Goal: Navigation & Orientation: Find specific page/section

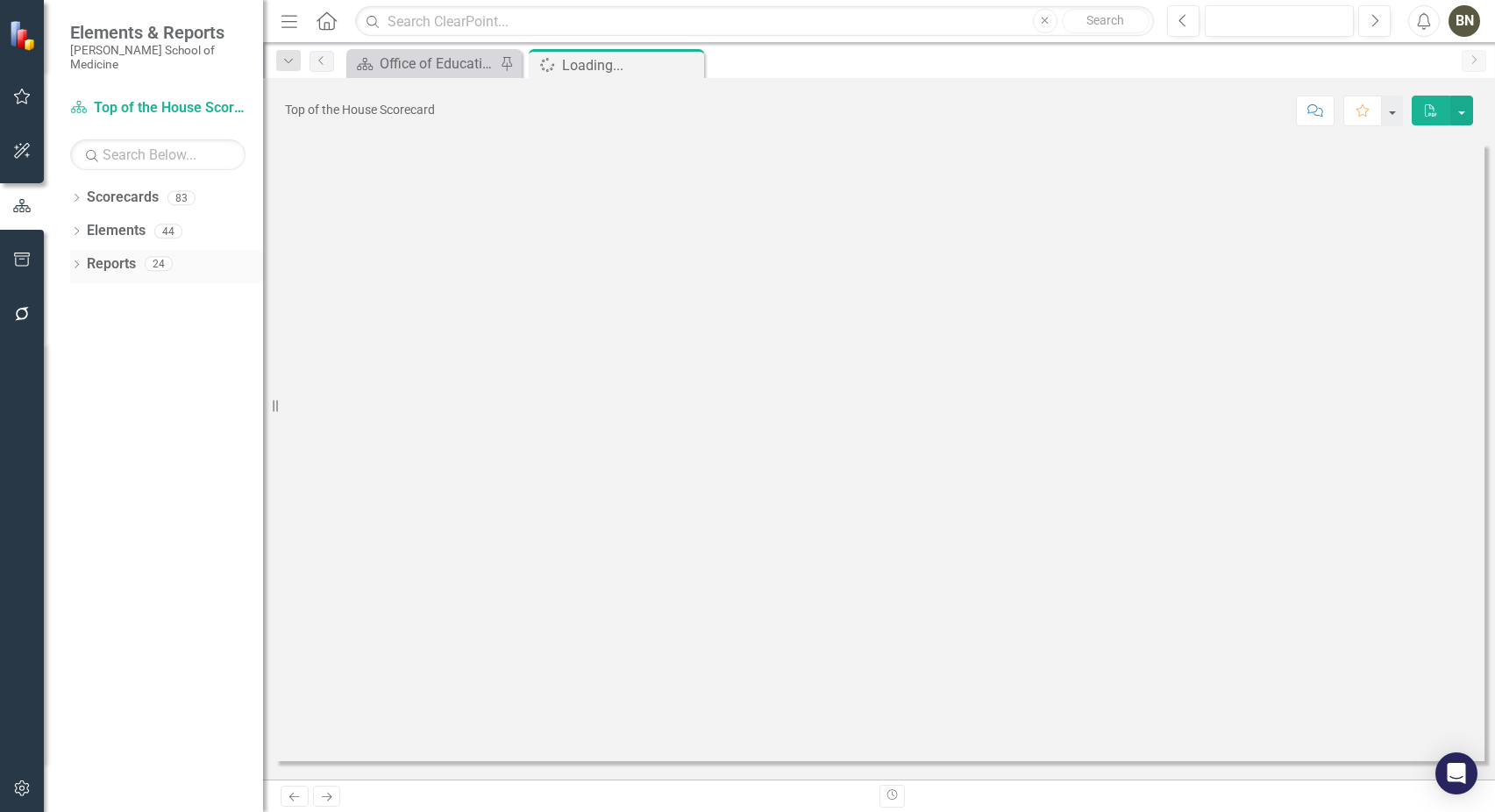
click at [106, 254] on link "Reports" at bounding box center [111, 264] width 49 height 20
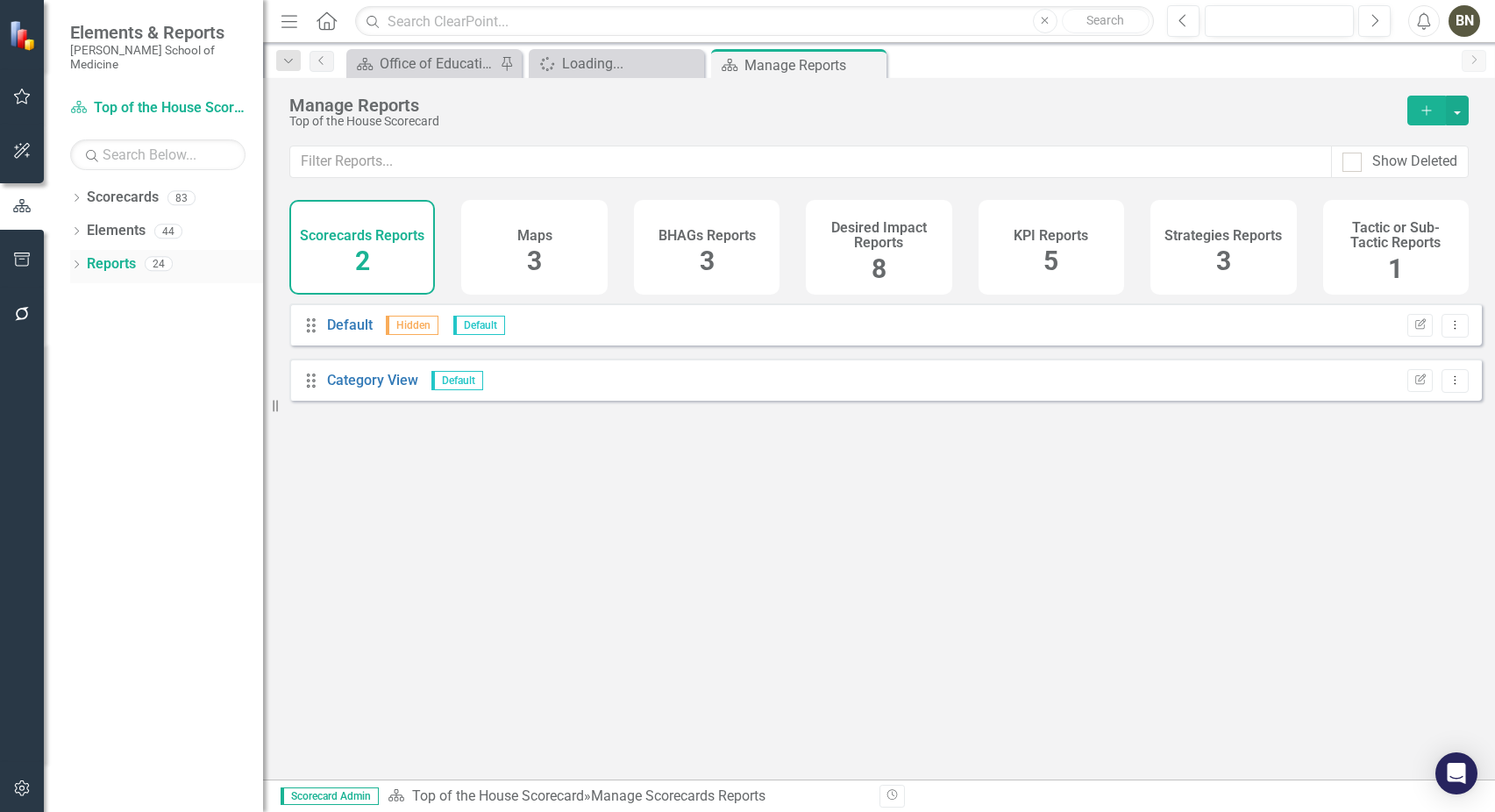
click at [78, 261] on icon "Dropdown" at bounding box center [76, 266] width 12 height 10
click at [77, 194] on icon at bounding box center [77, 198] width 4 height 8
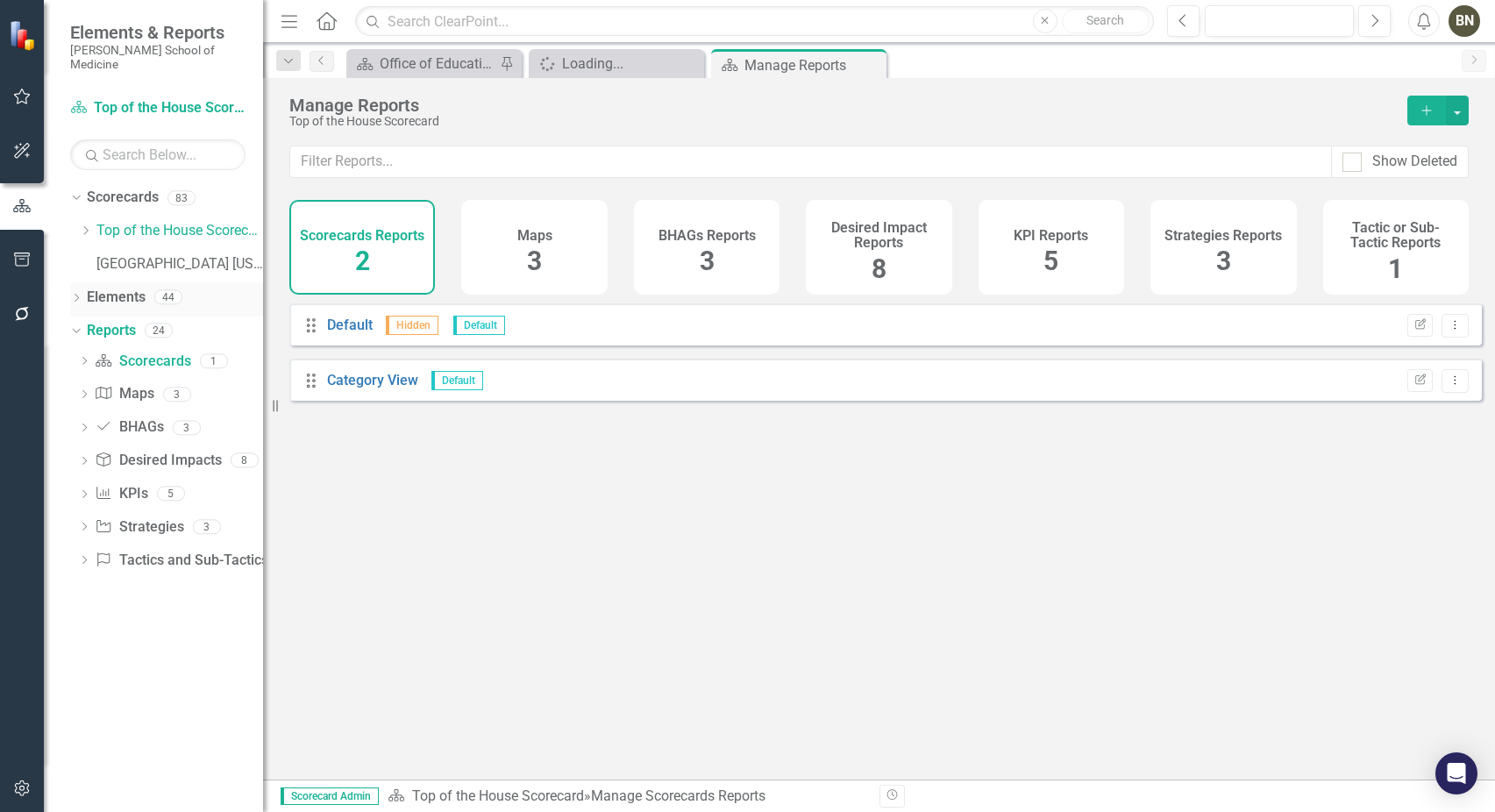
click at [75, 294] on icon "Dropdown" at bounding box center [76, 299] width 12 height 10
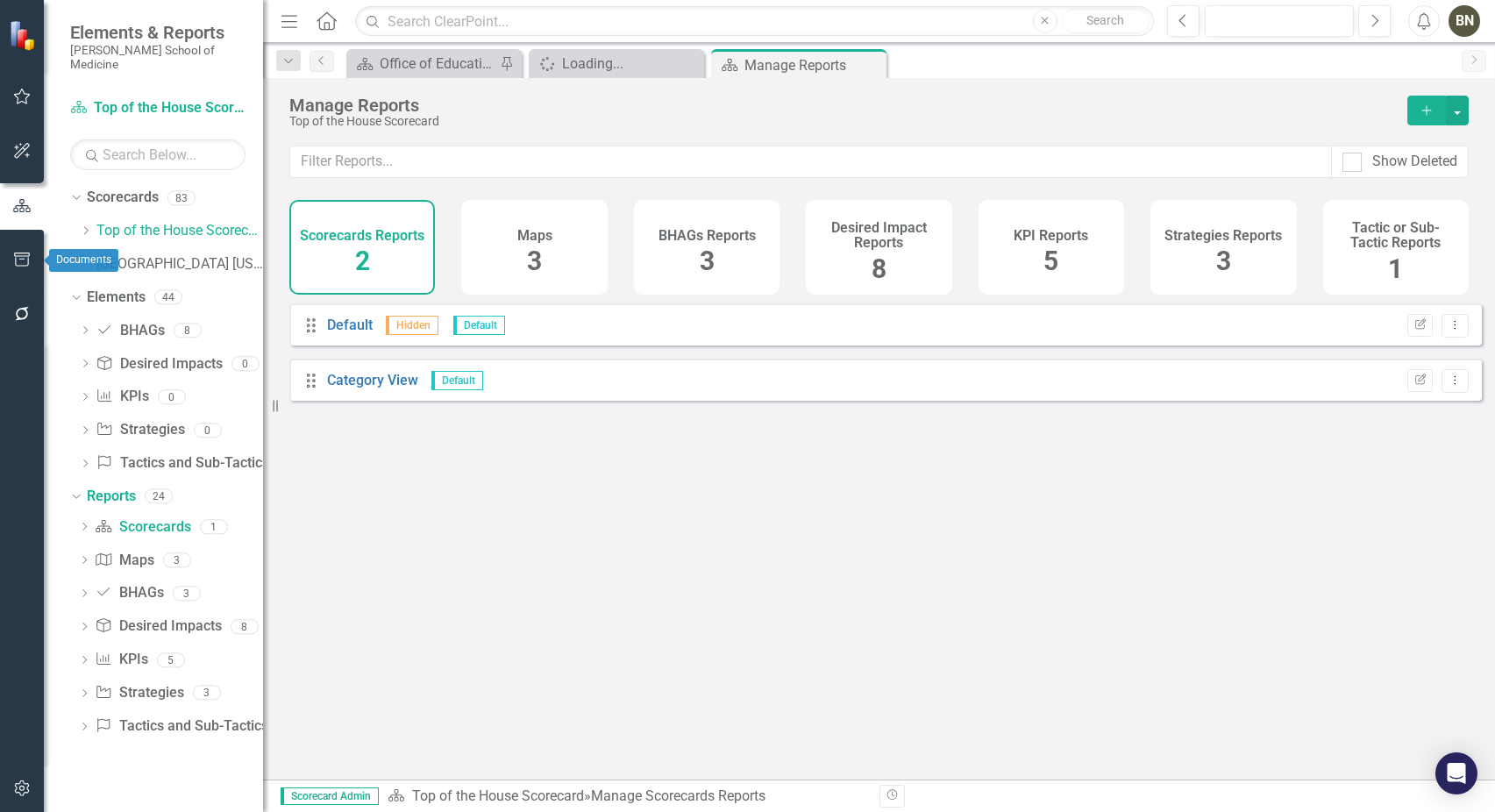
click at [17, 260] on icon "button" at bounding box center [22, 259] width 18 height 14
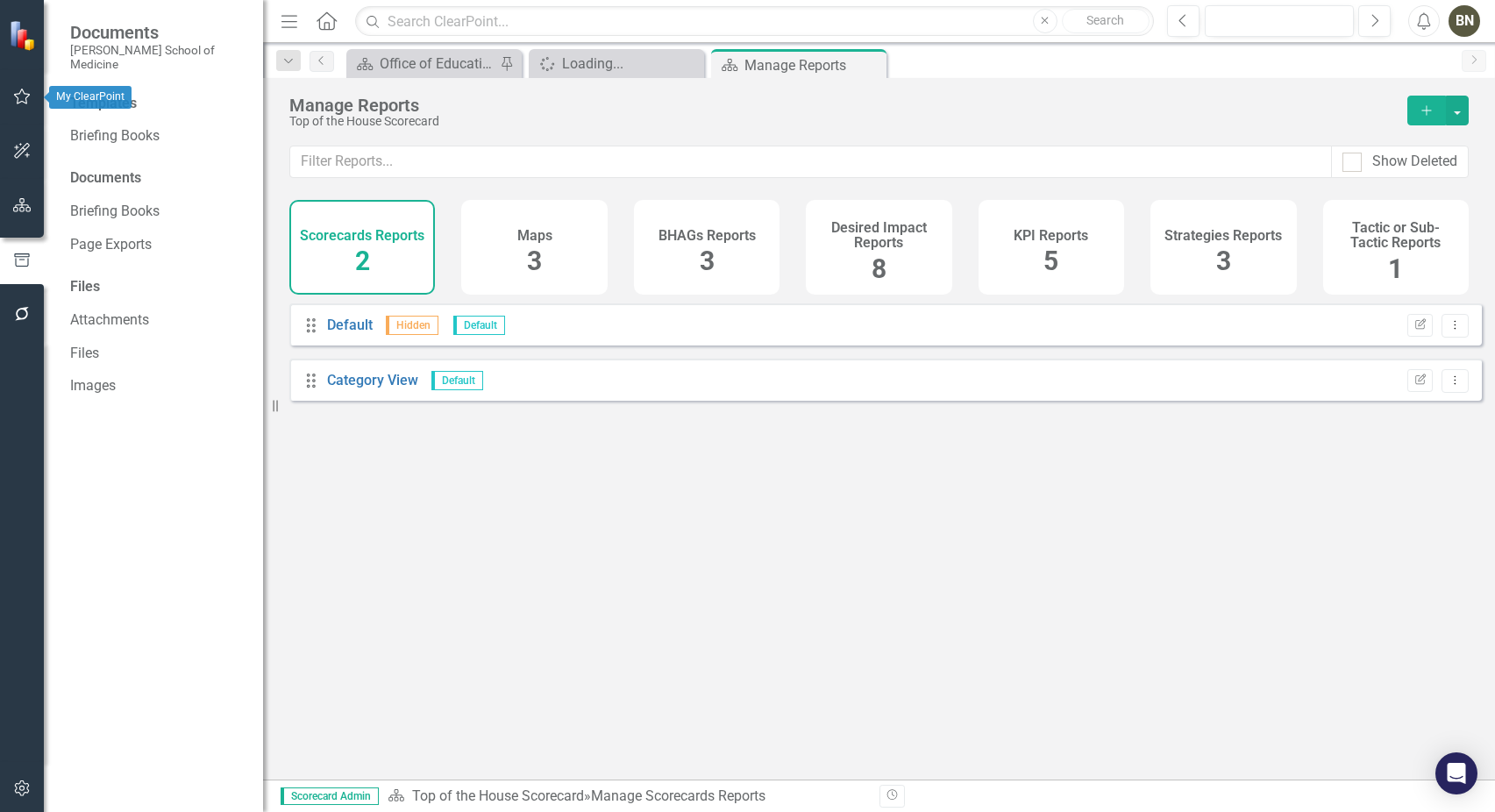
click at [21, 98] on icon "button" at bounding box center [22, 97] width 18 height 14
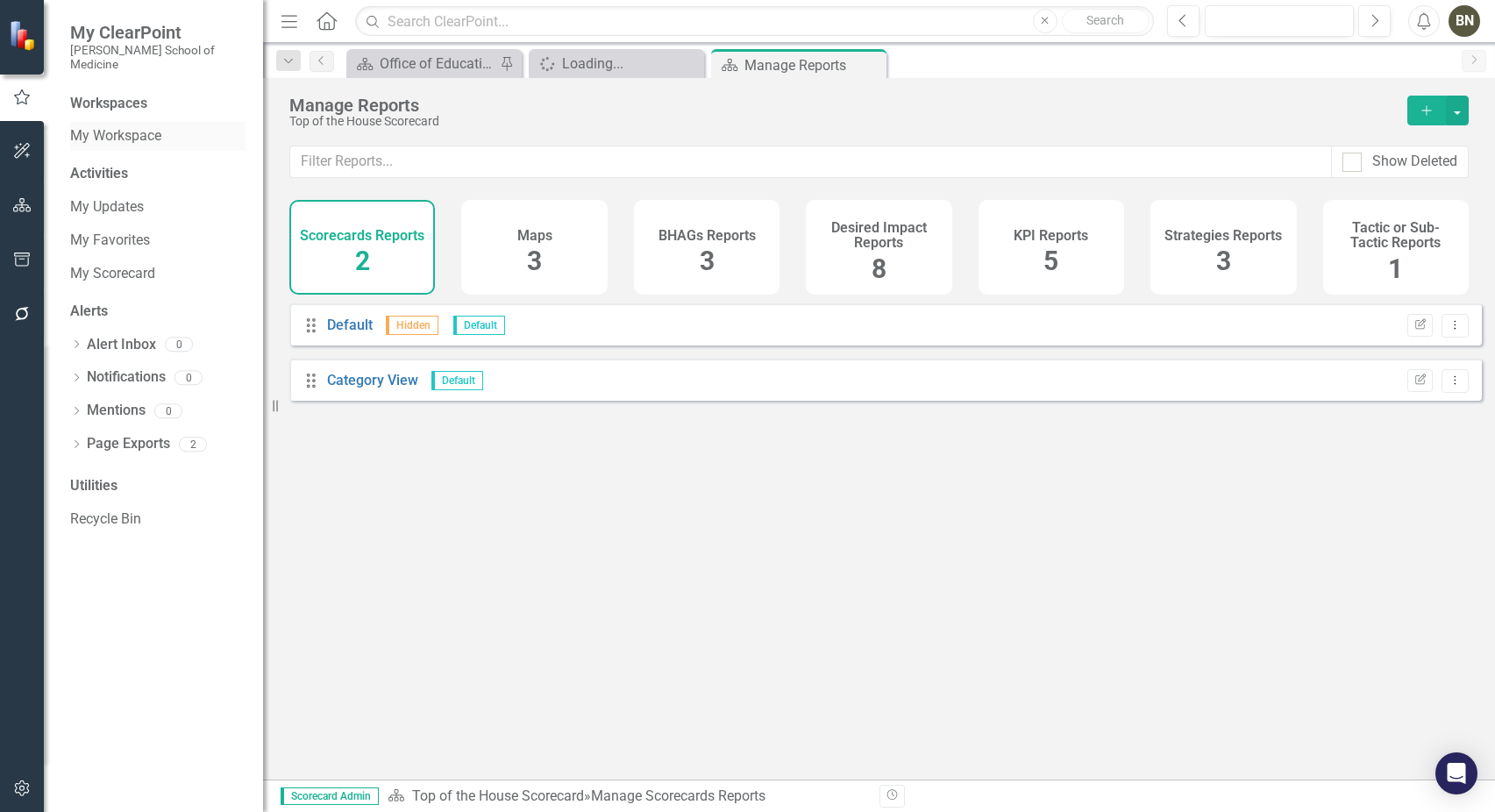
click at [151, 127] on link "My Workspace" at bounding box center [158, 137] width 176 height 20
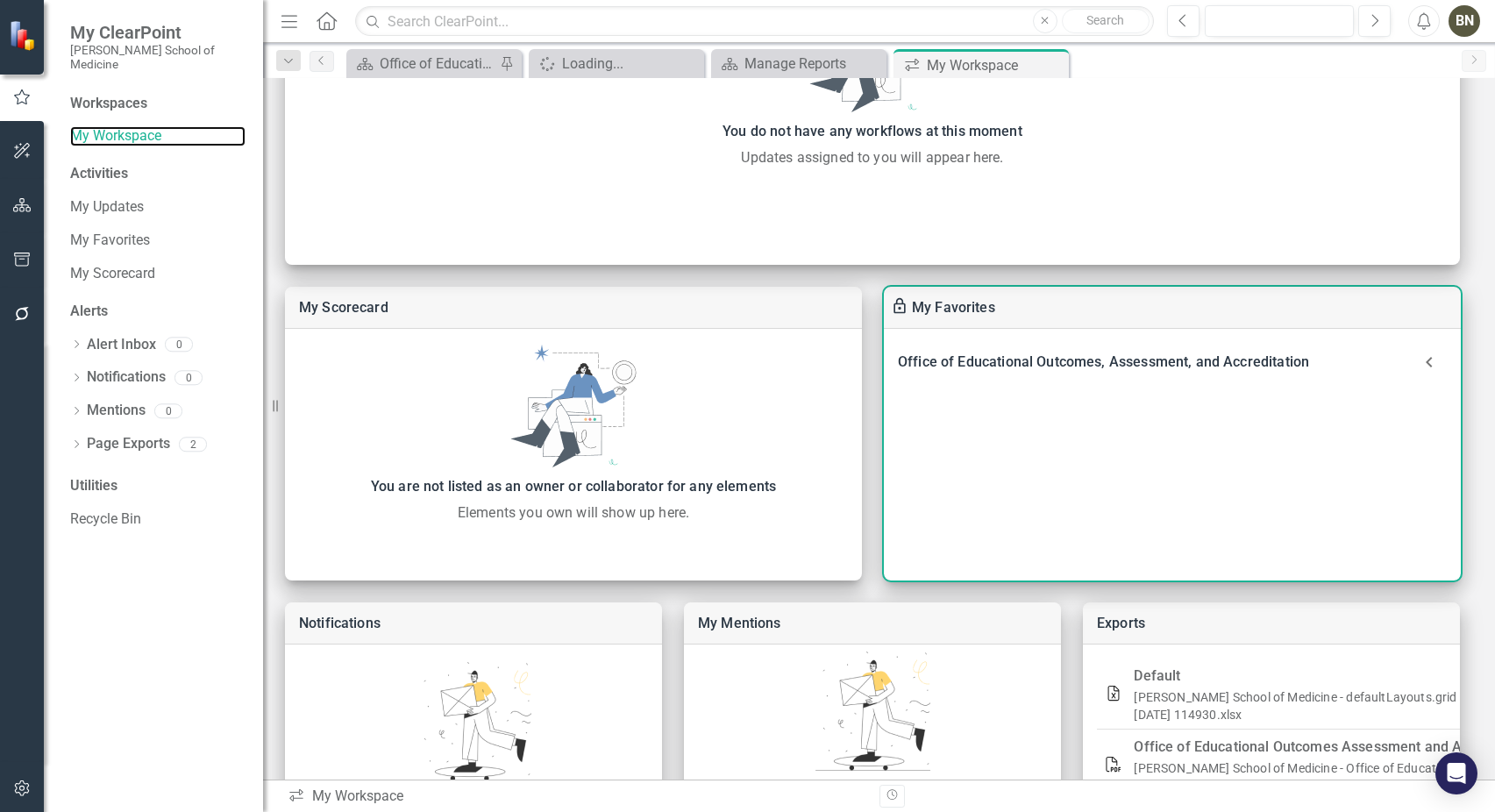
scroll to position [350, 0]
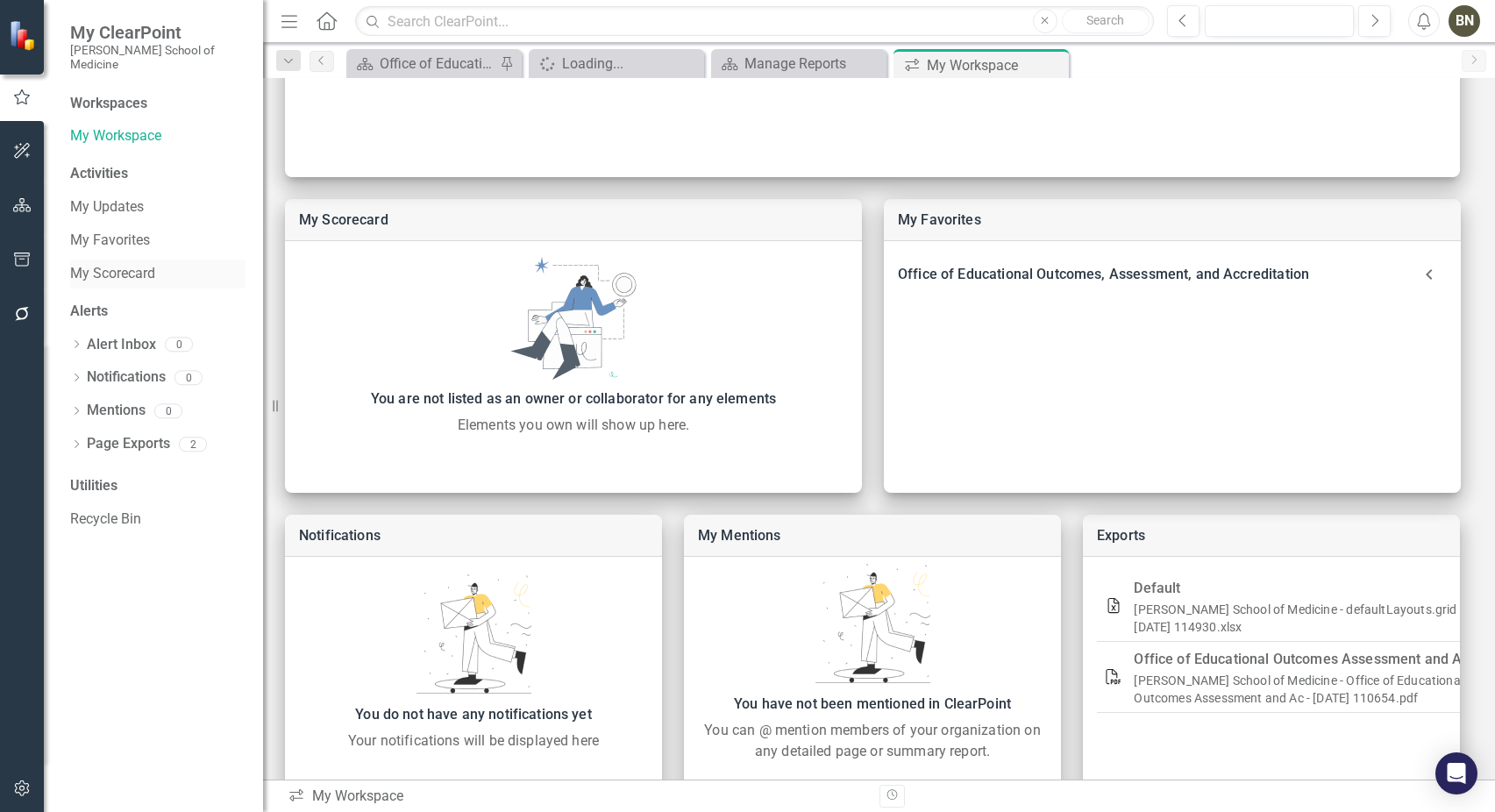
click at [107, 263] on link "My Scorecard" at bounding box center [158, 273] width 176 height 20
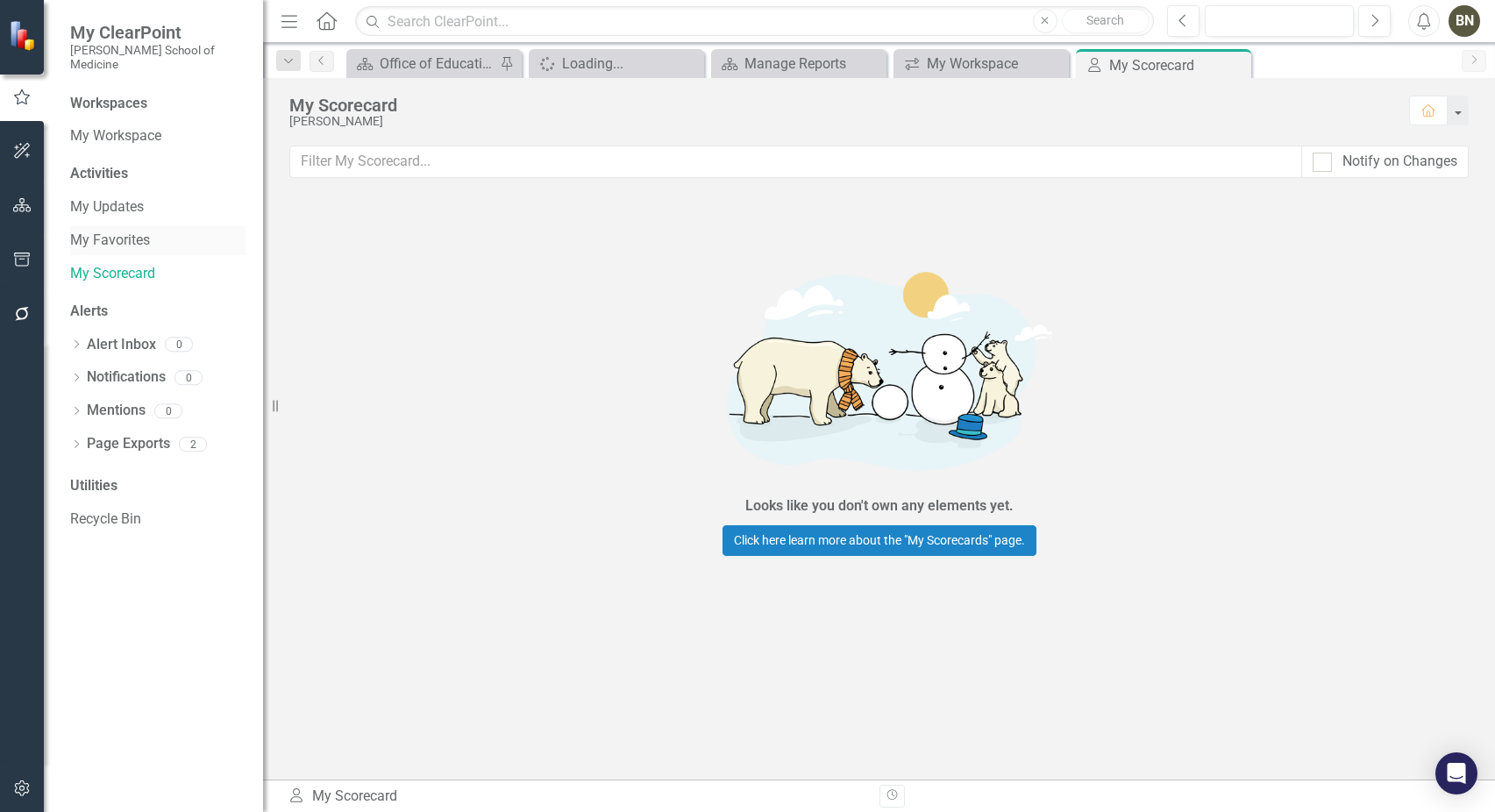
click at [130, 230] on link "My Favorites" at bounding box center [158, 240] width 176 height 20
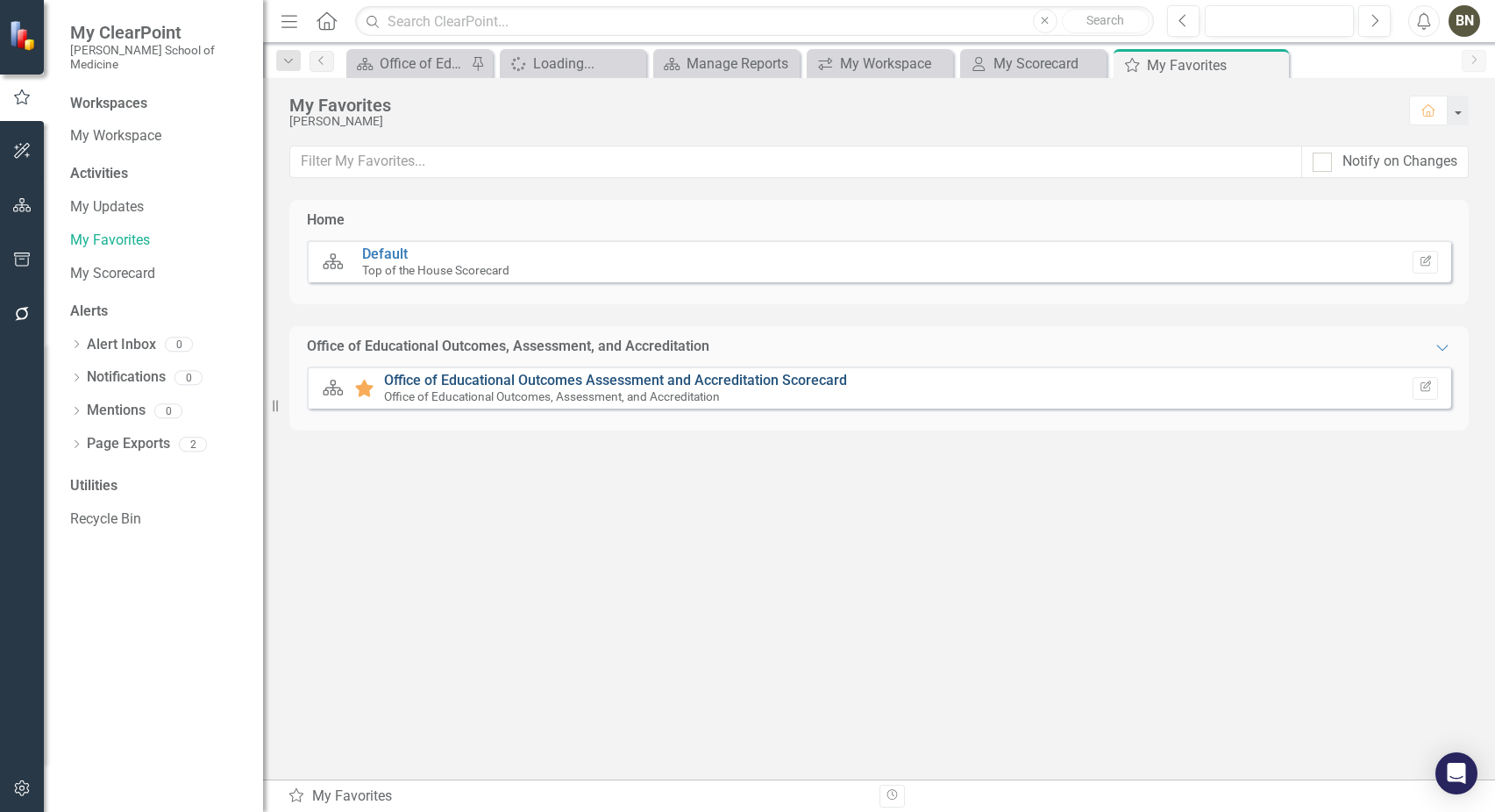
click at [553, 378] on link "Office of Educational Outcomes Assessment and Accreditation Scorecard" at bounding box center [616, 380] width 463 height 17
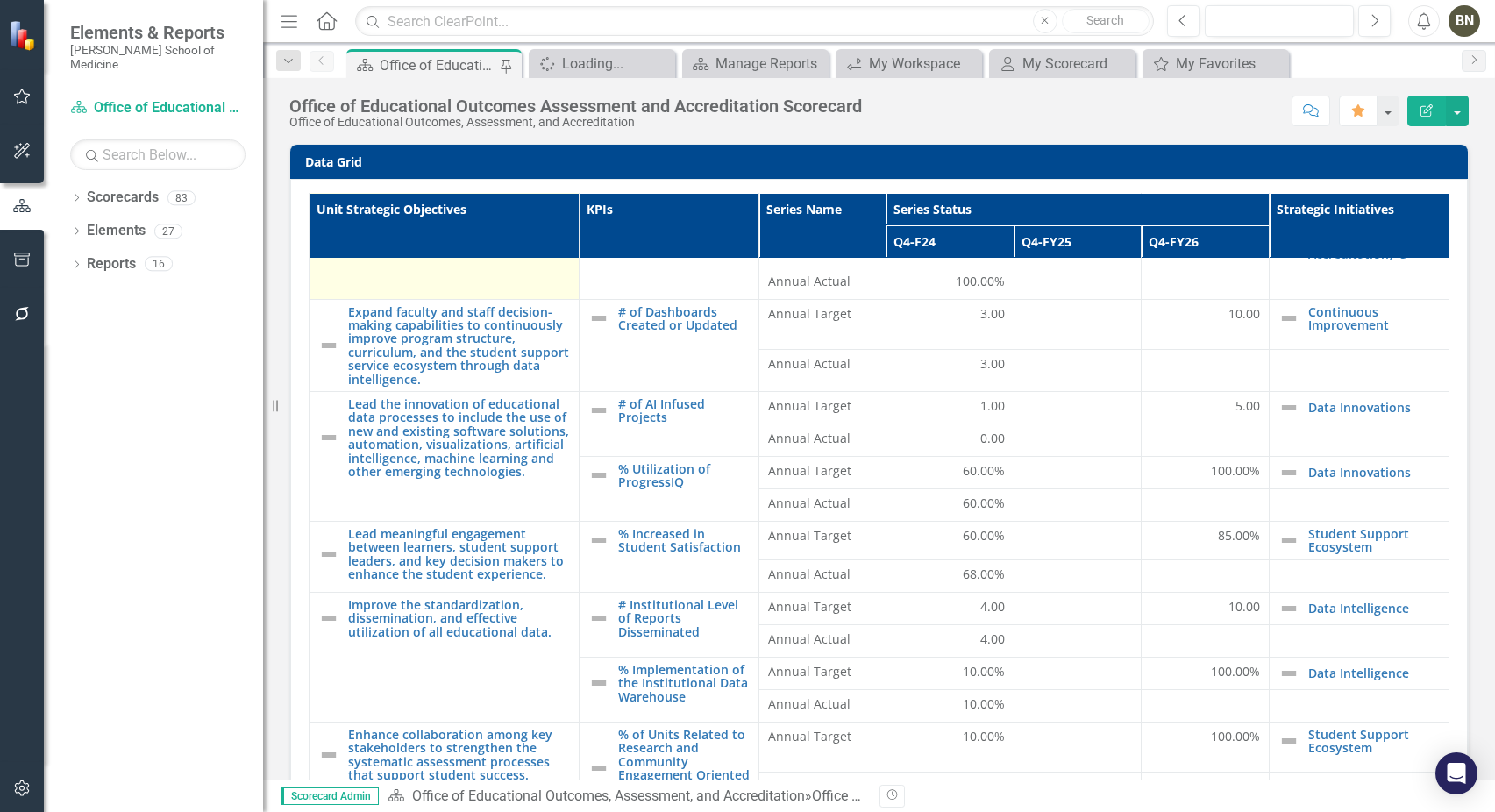
scroll to position [428, 0]
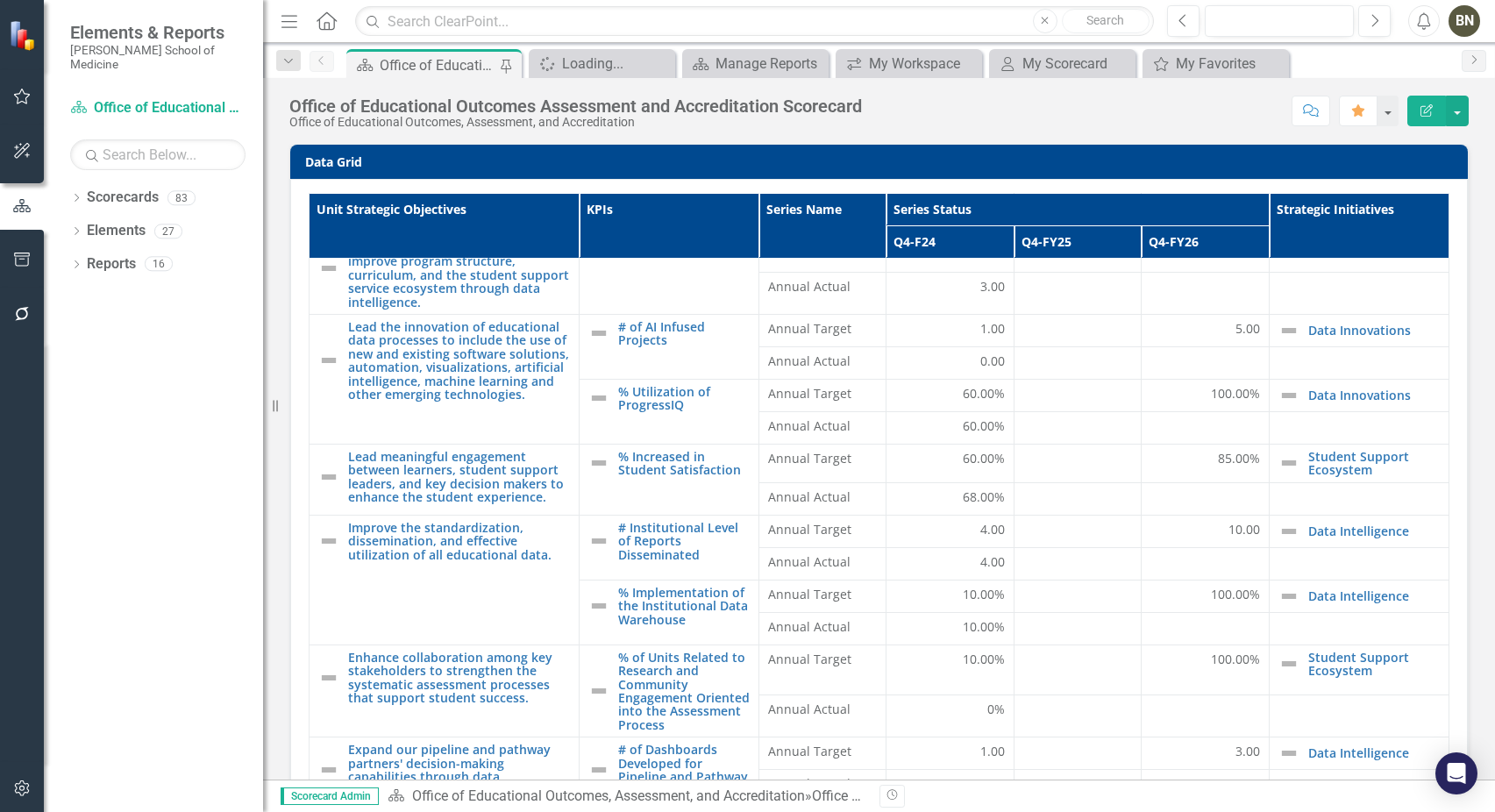
click at [16, 40] on img at bounding box center [24, 35] width 31 height 31
click at [165, 40] on span "Elements & Reports" at bounding box center [158, 32] width 176 height 21
click at [297, 20] on icon "Menu" at bounding box center [289, 20] width 23 height 18
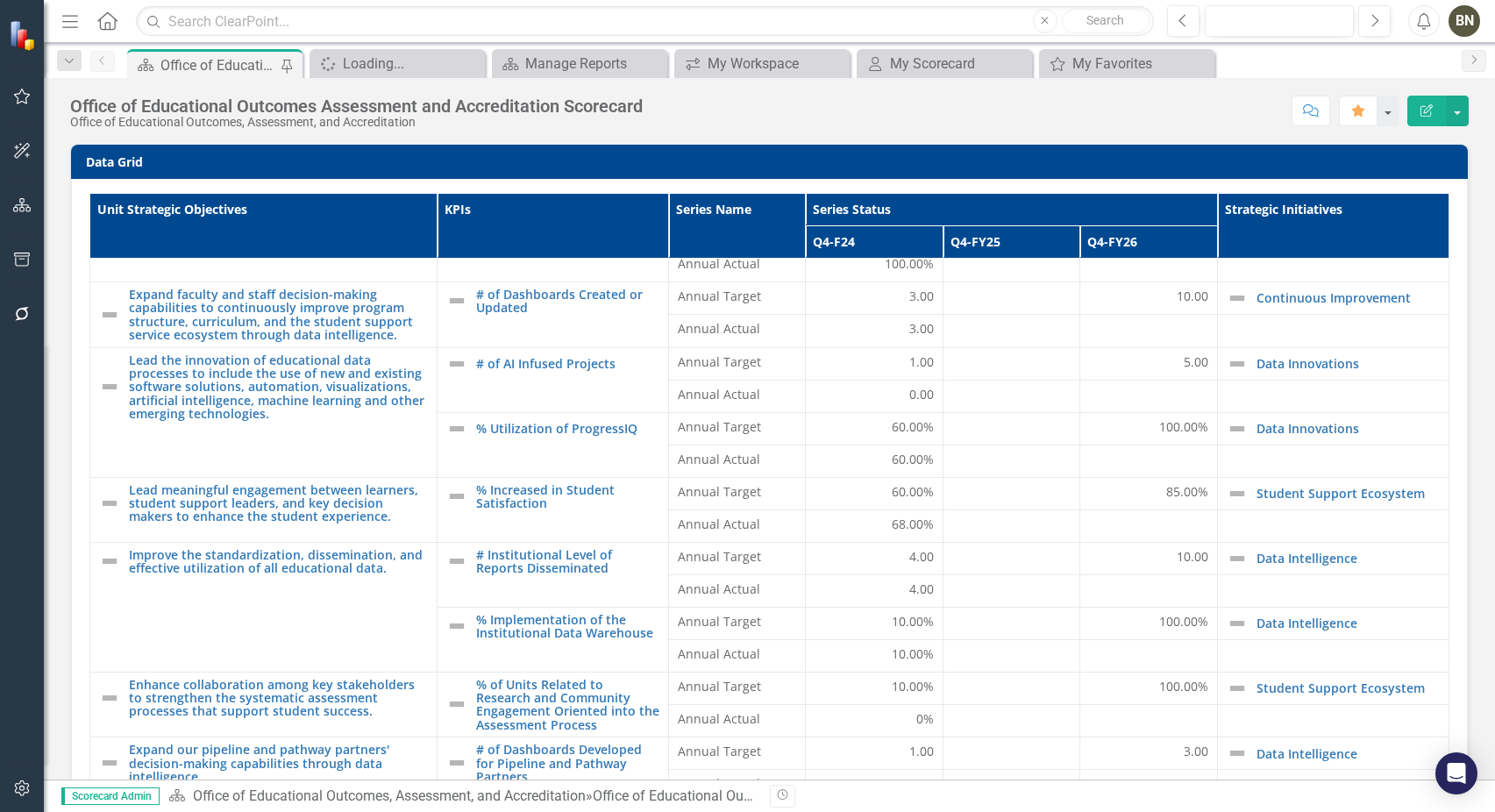
scroll to position [314, 0]
click at [64, 58] on icon "Dropdown" at bounding box center [70, 61] width 16 height 12
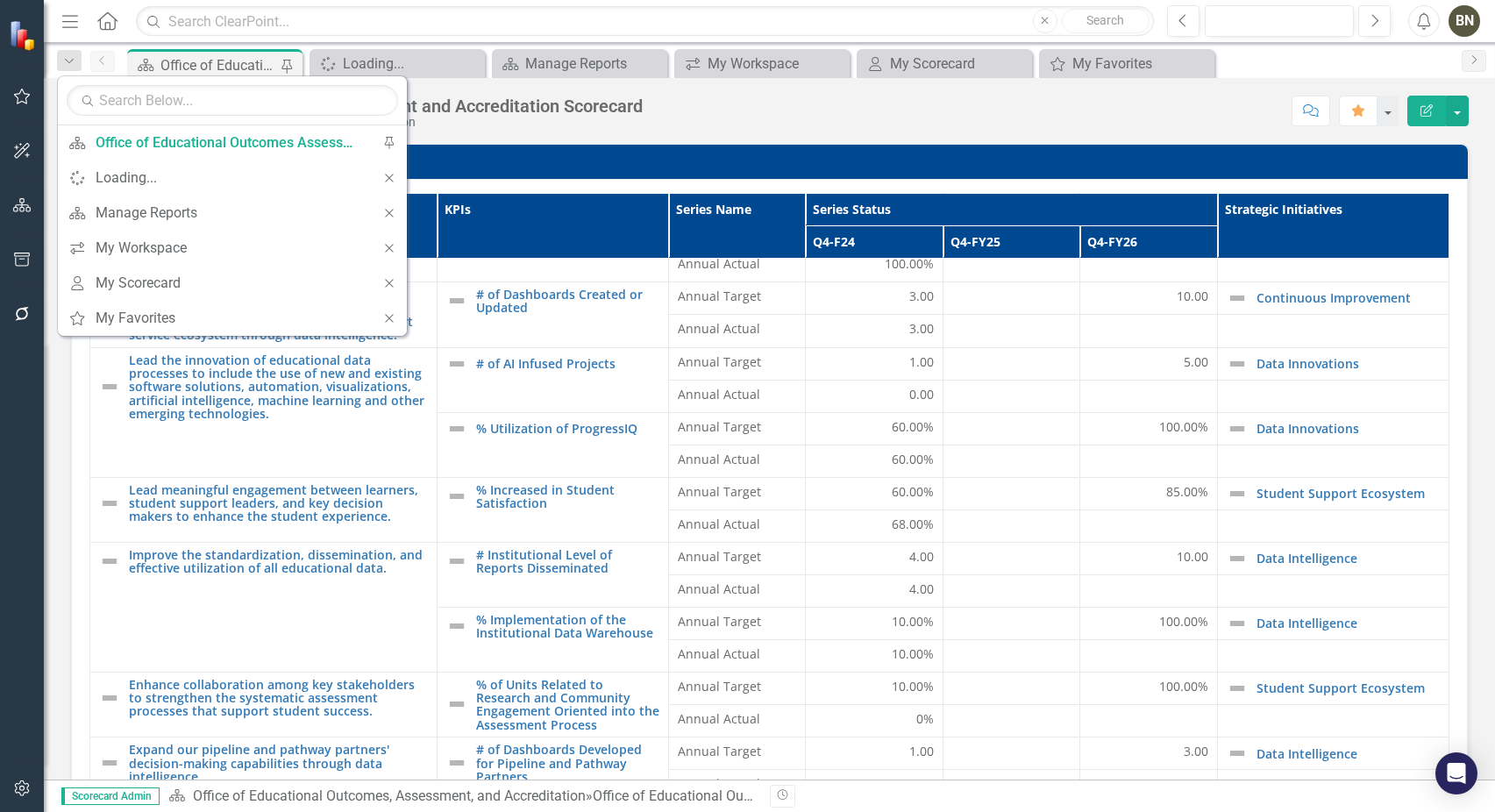
click at [70, 25] on icon "Menu" at bounding box center [70, 20] width 23 height 18
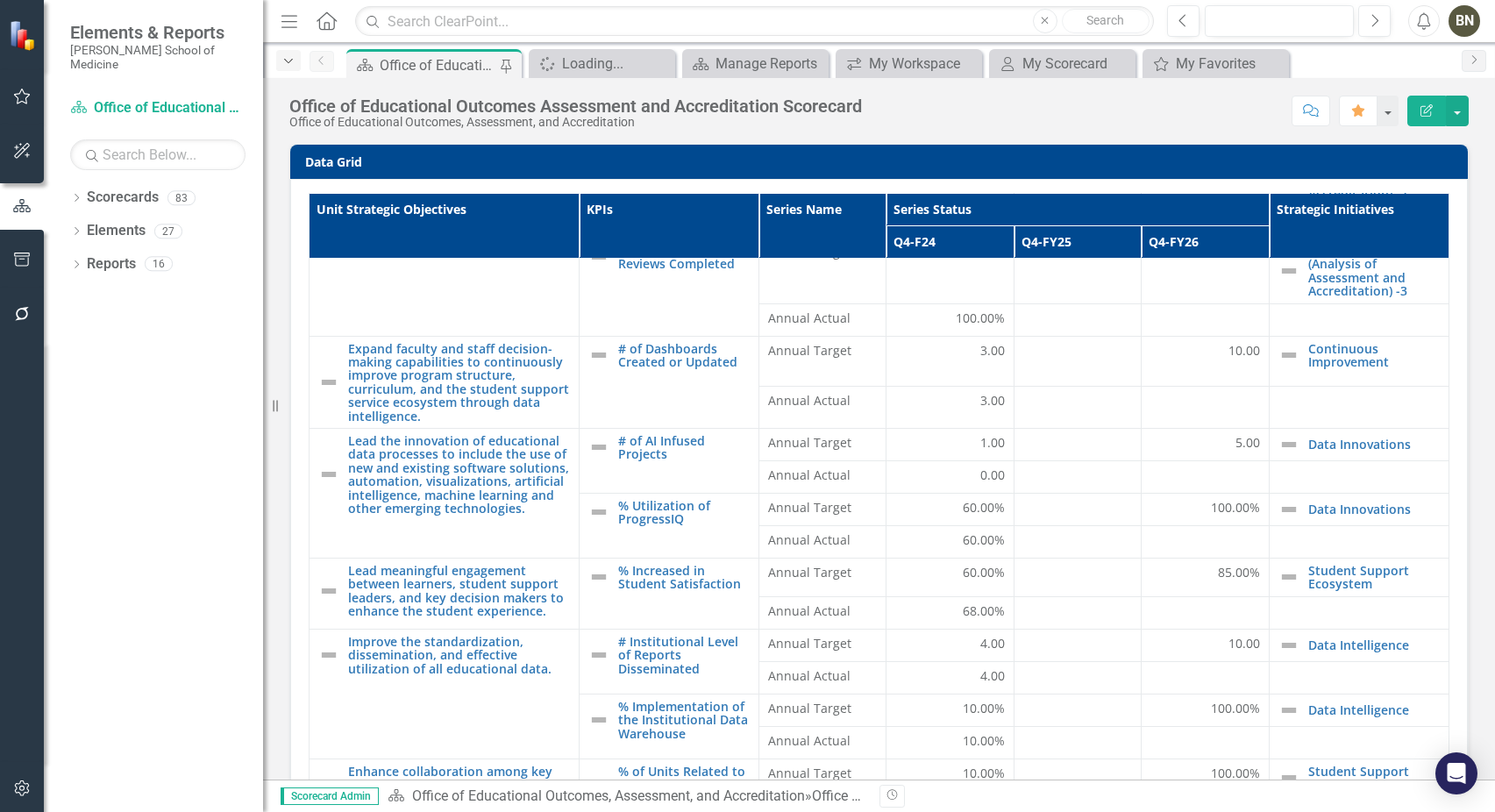
click at [285, 63] on icon "Dropdown" at bounding box center [288, 61] width 16 height 12
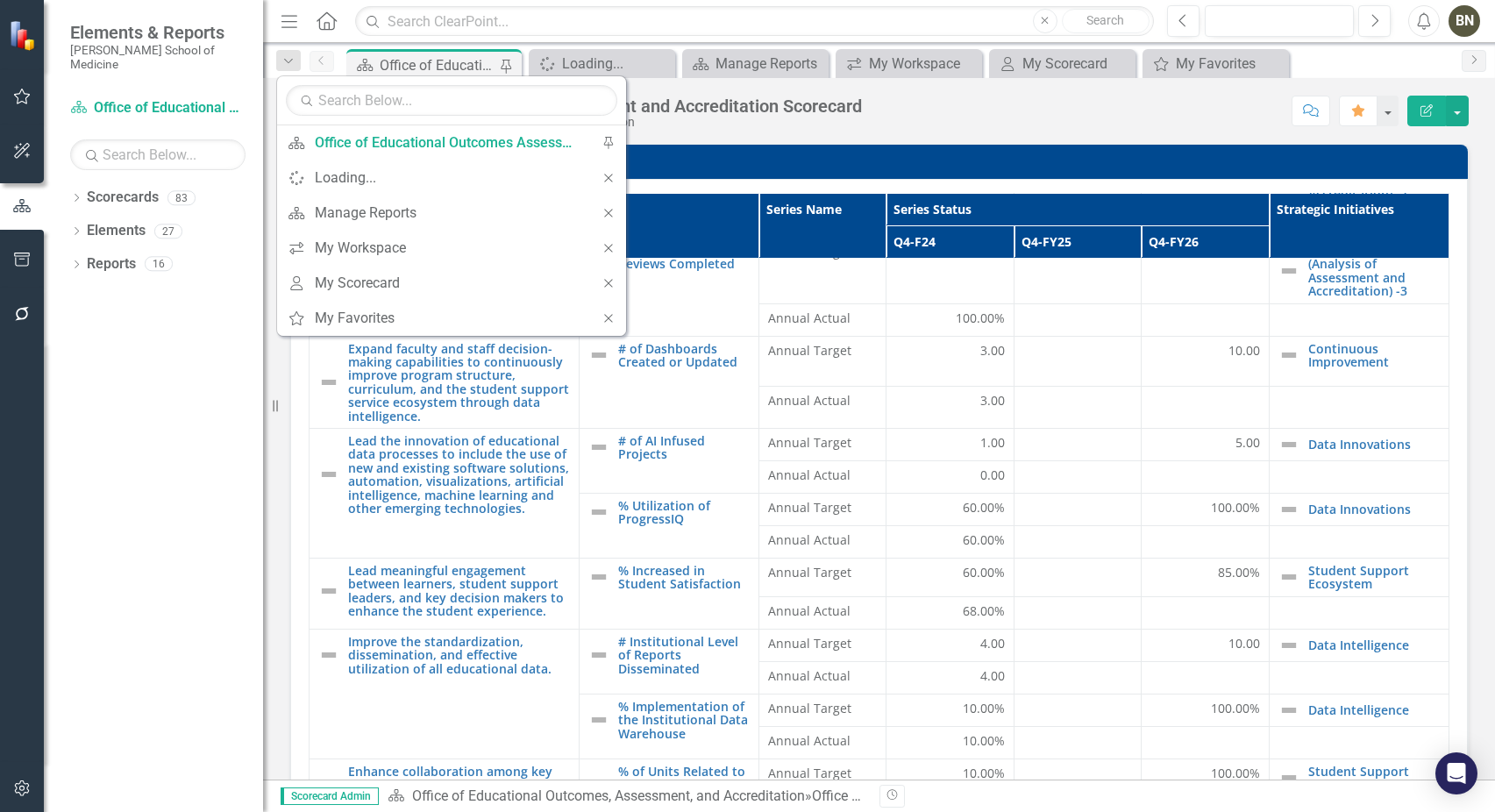
click at [1467, 18] on div "BN" at bounding box center [1464, 21] width 32 height 32
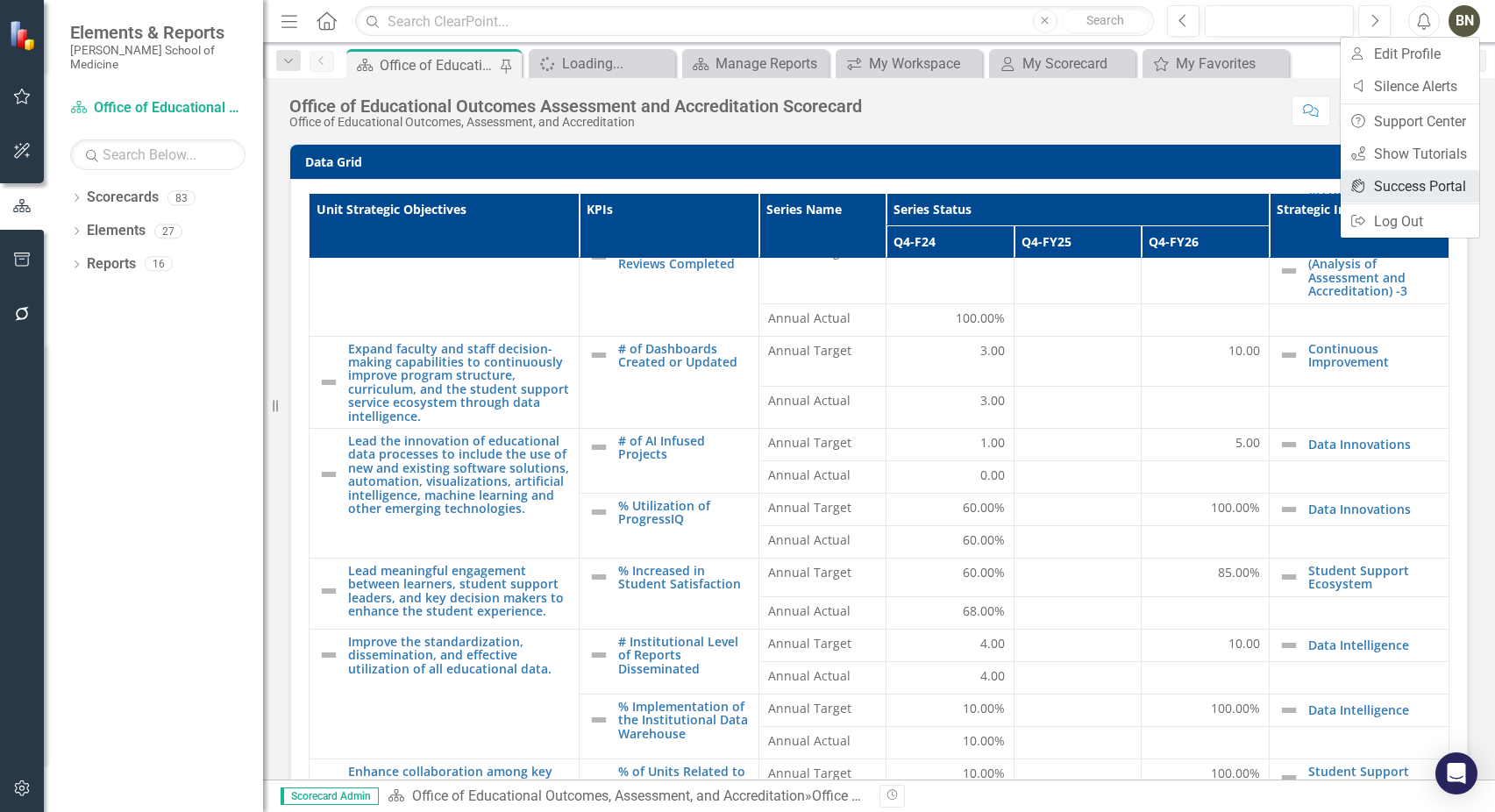
click at [1425, 191] on link "icon.portal Success Portal" at bounding box center [1409, 186] width 139 height 33
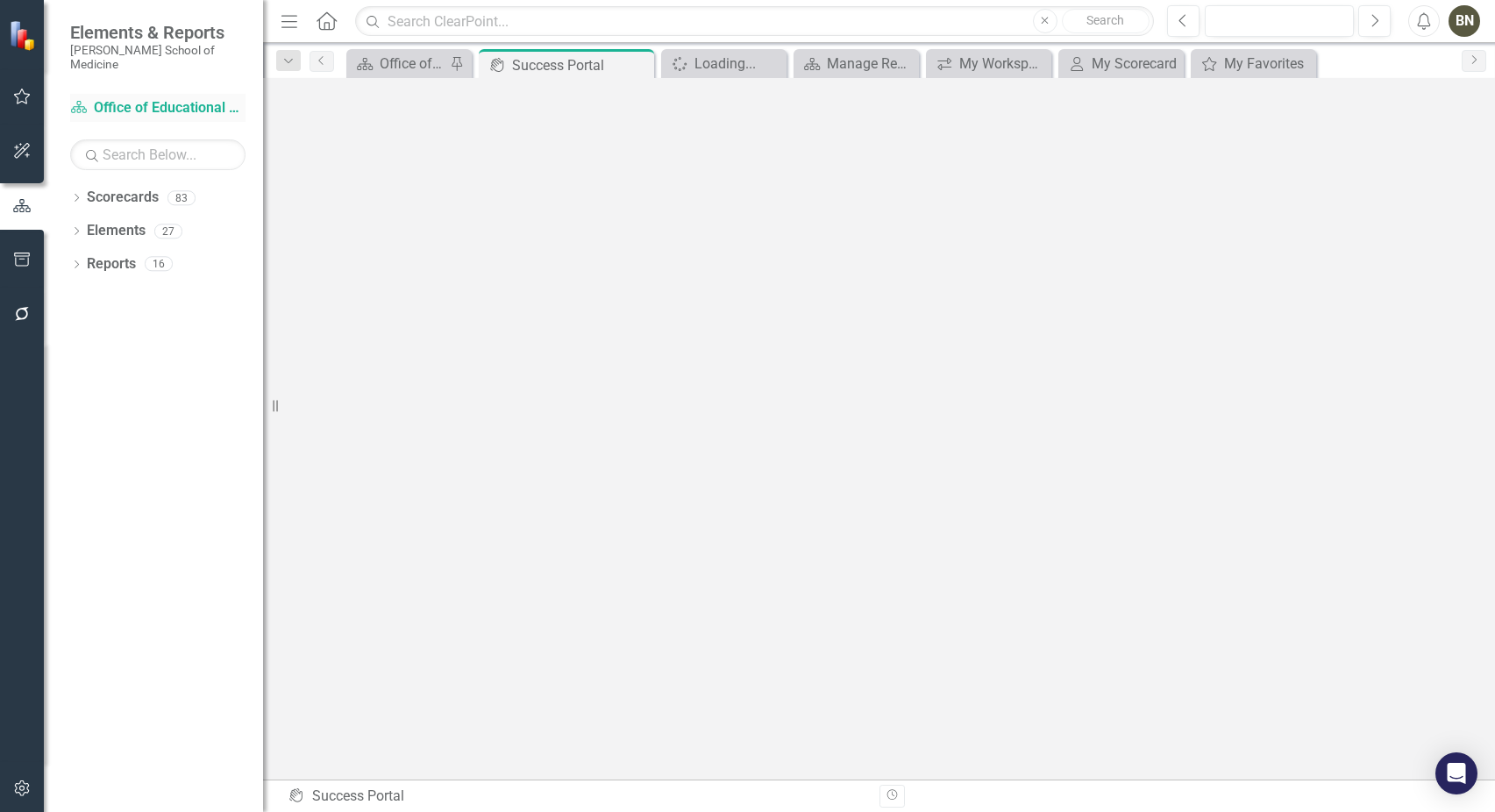
click at [163, 98] on link "Scorecards Office of Educational Outcomes, Assessment, and Accreditation" at bounding box center [158, 108] width 176 height 20
